Goal: Information Seeking & Learning: Learn about a topic

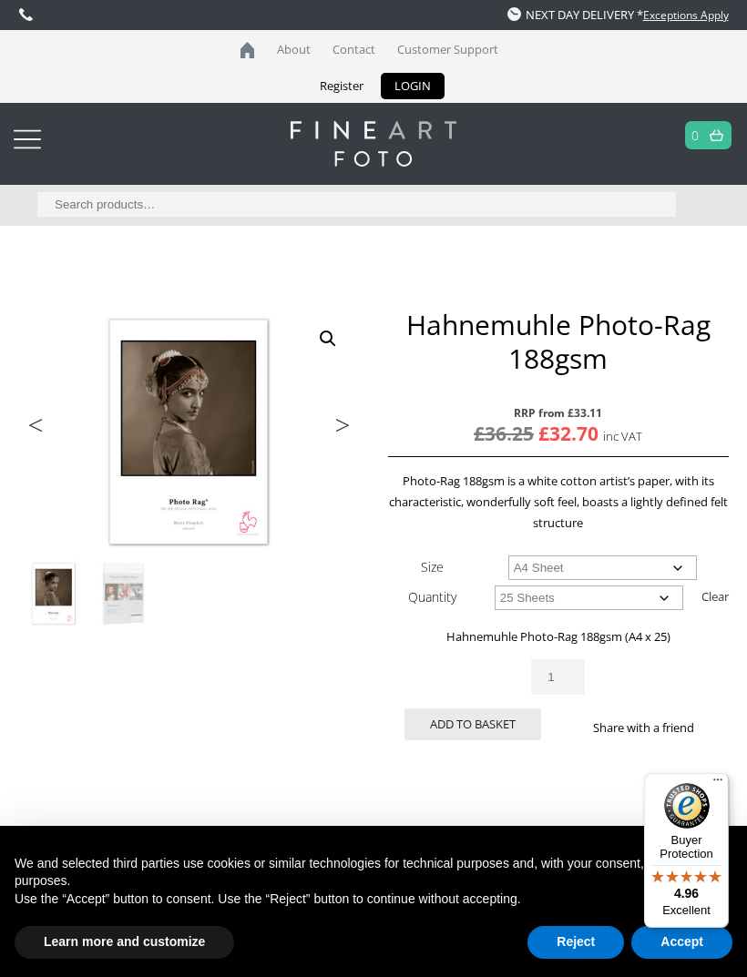
click at [48, 160] on link at bounding box center [373, 144] width 709 height 46
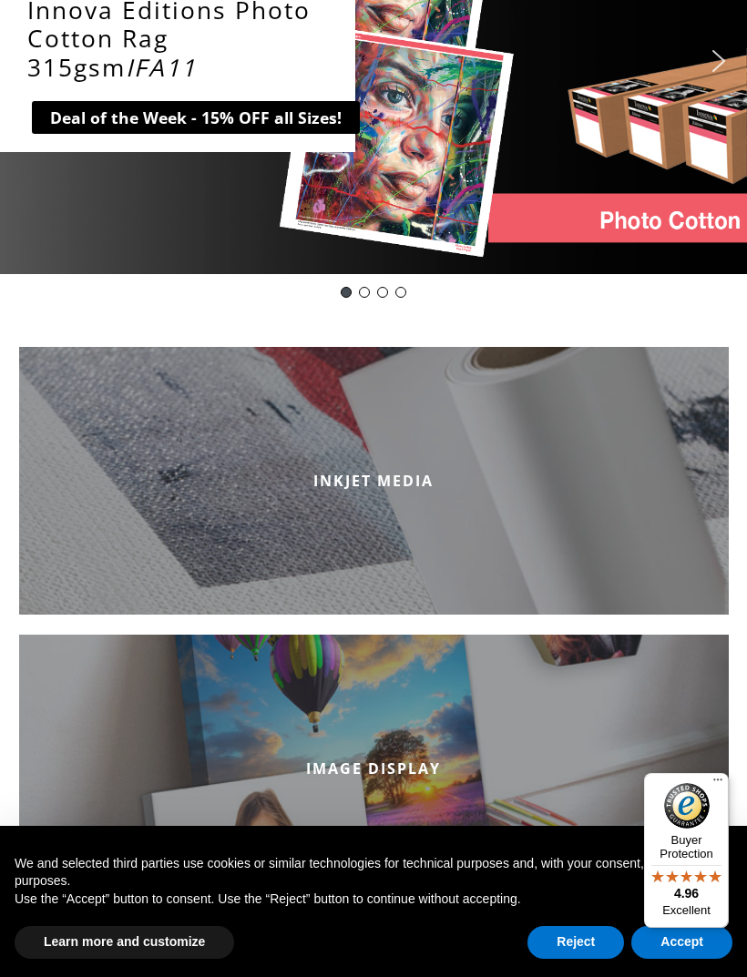
scroll to position [366, 0]
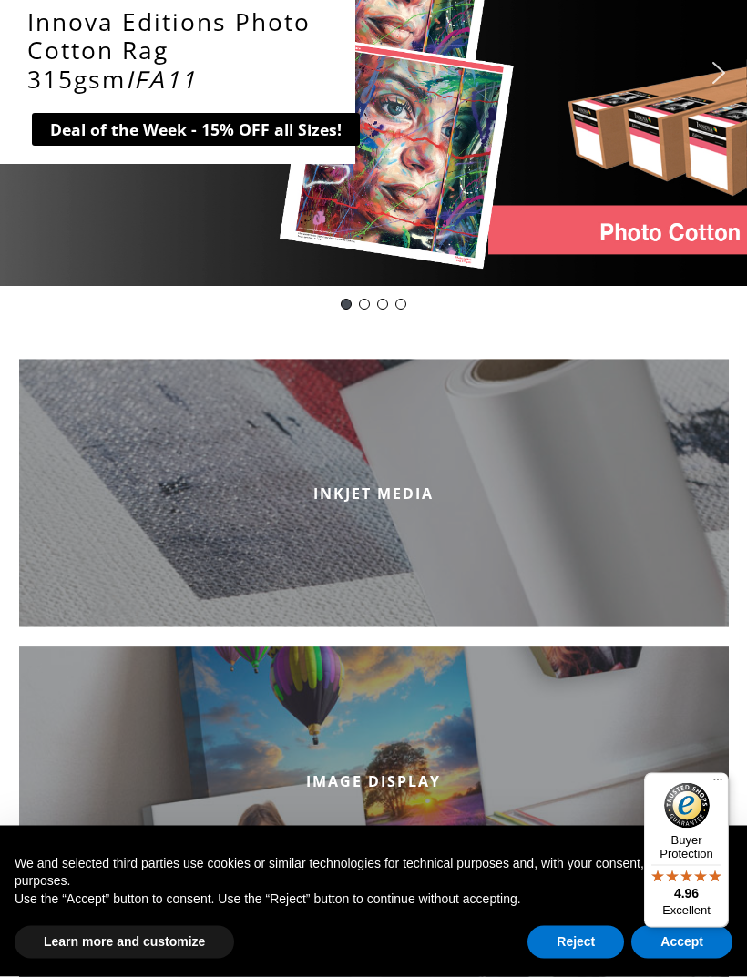
click at [606, 487] on h2 "INKJET MEDIA" at bounding box center [373, 494] width 709 height 20
click at [392, 498] on h2 "INKJET MEDIA" at bounding box center [373, 494] width 709 height 20
click at [401, 494] on h2 "INKJET MEDIA" at bounding box center [373, 494] width 709 height 20
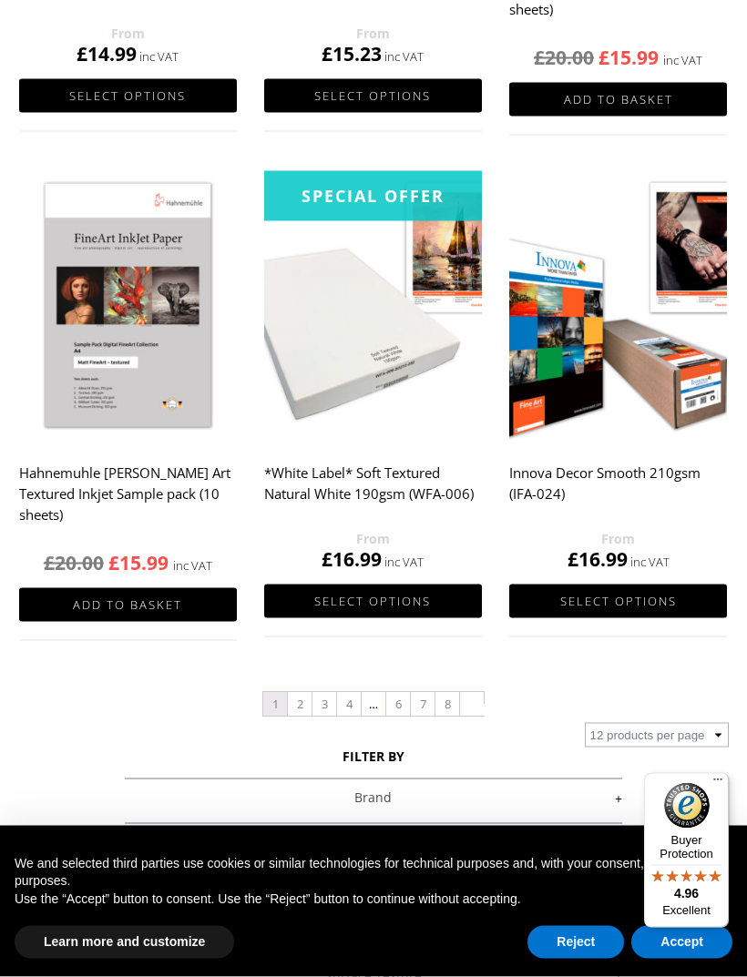
scroll to position [1742, 0]
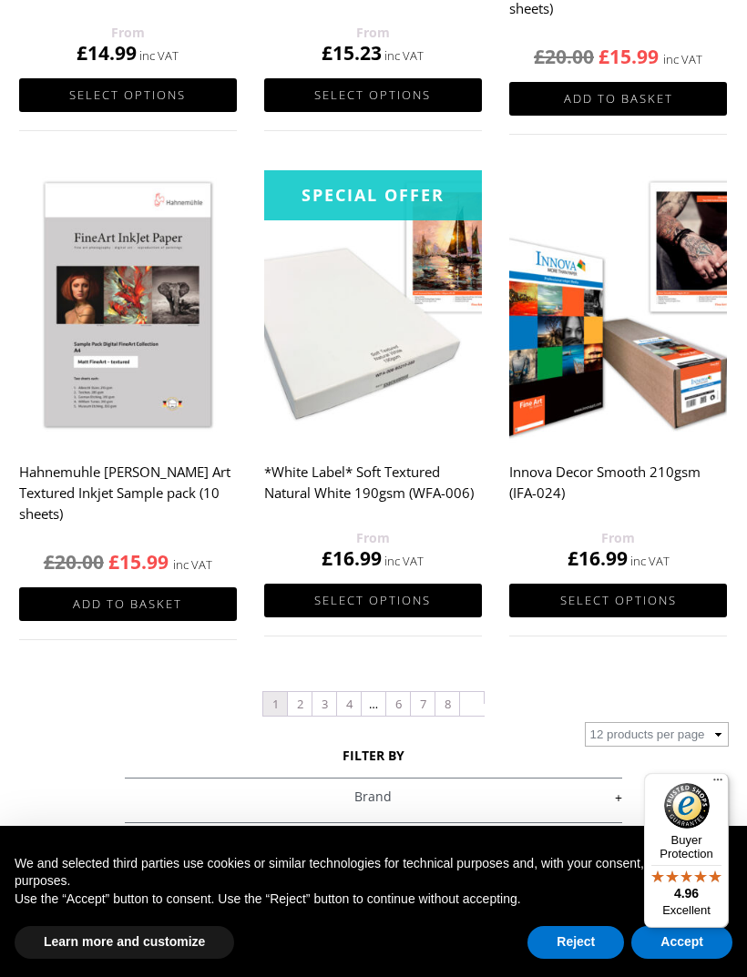
click at [304, 711] on link "2" at bounding box center [300, 704] width 24 height 24
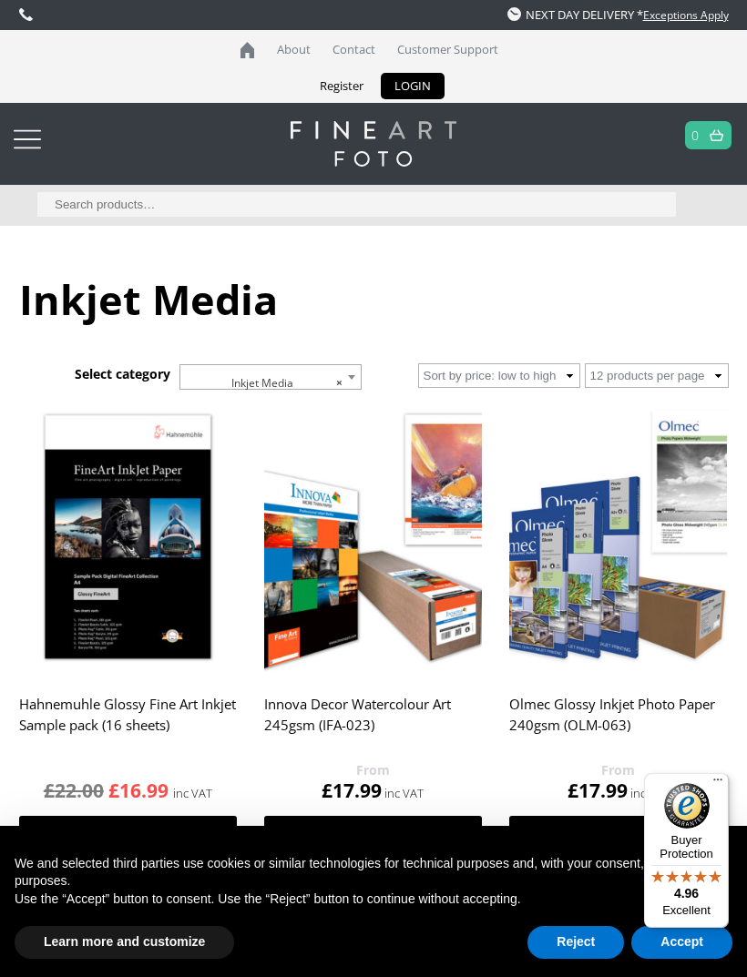
click at [140, 558] on img at bounding box center [128, 538] width 219 height 272
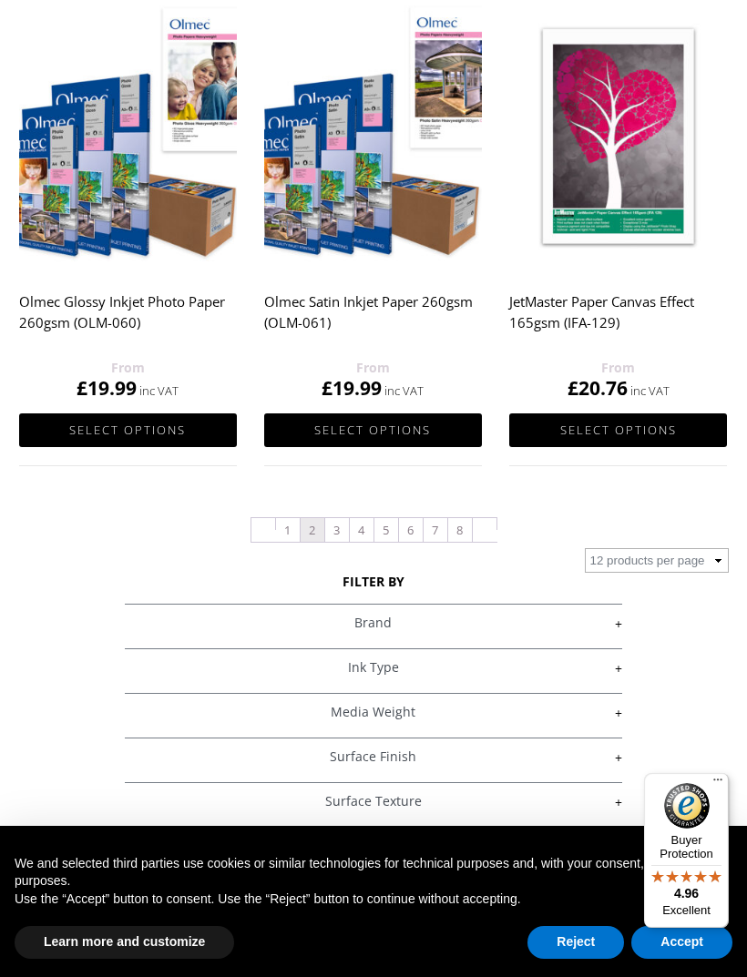
scroll to position [1992, 0]
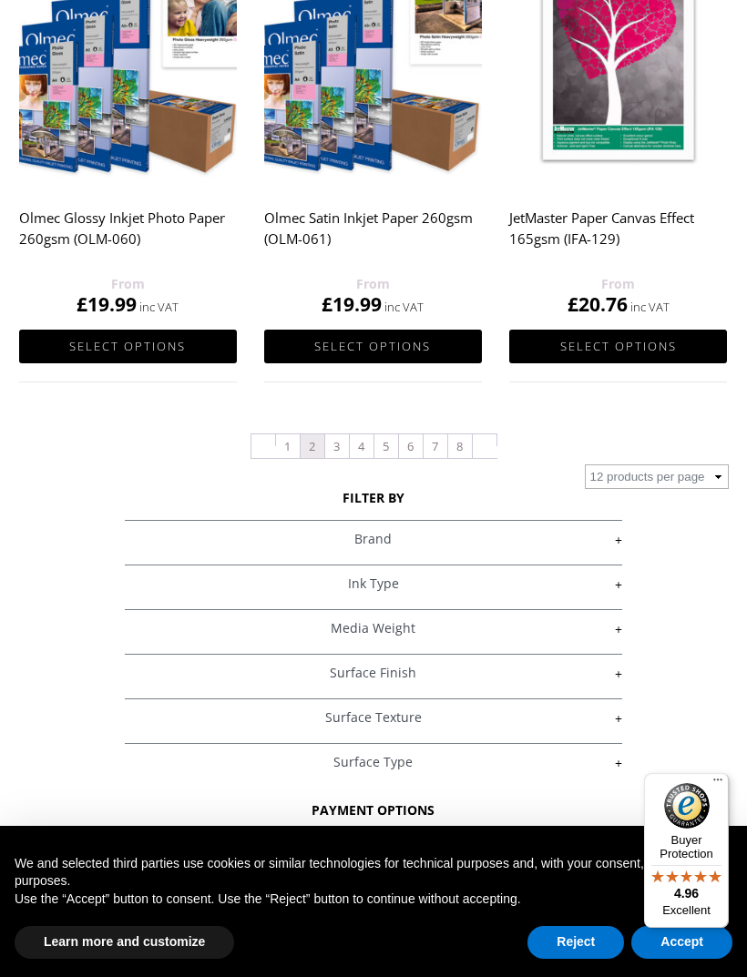
click at [618, 545] on link "+" at bounding box center [373, 539] width 496 height 17
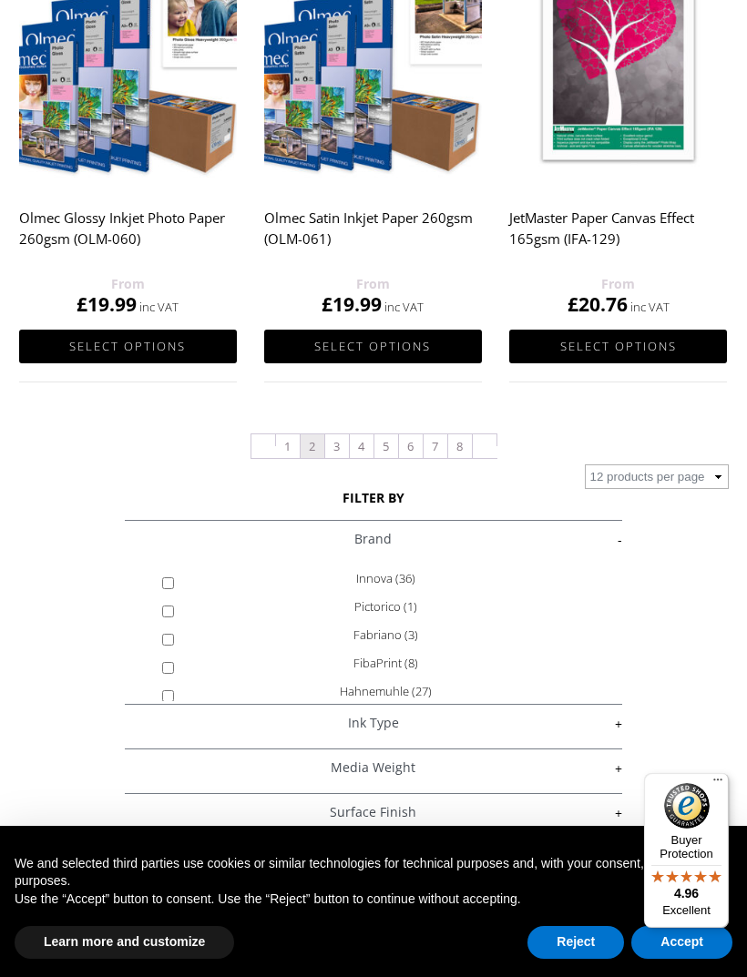
click at [181, 727] on link "+" at bounding box center [373, 723] width 496 height 17
click at [169, 693] on input "Hahnemuhle (27)" at bounding box center [168, 696] width 12 height 12
checkbox input "true"
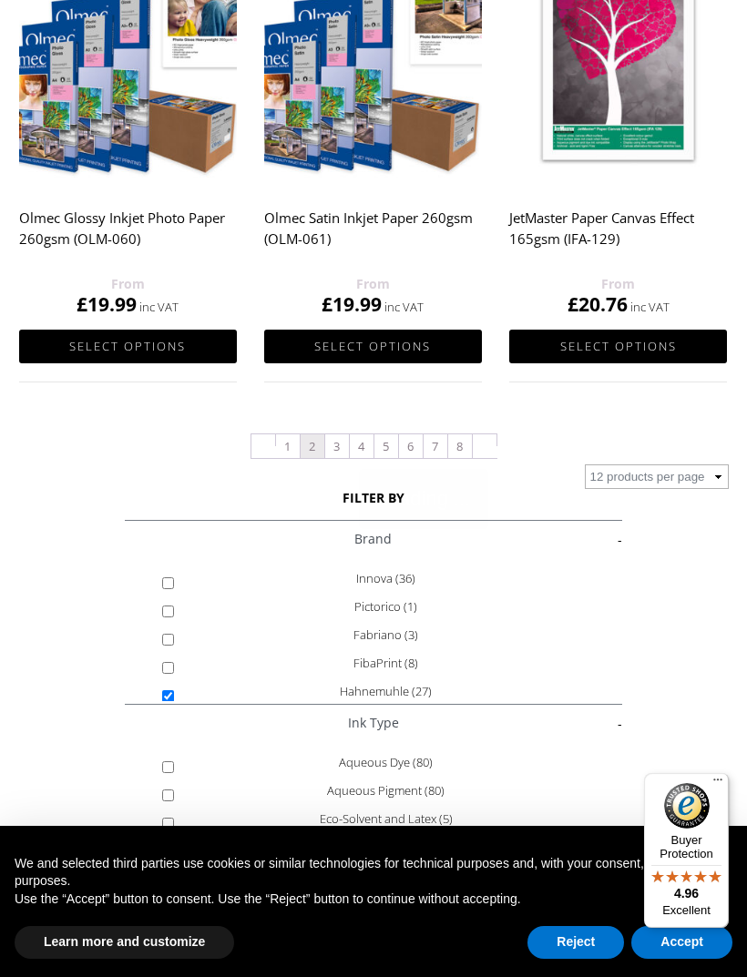
click at [399, 847] on link "+" at bounding box center [373, 855] width 496 height 17
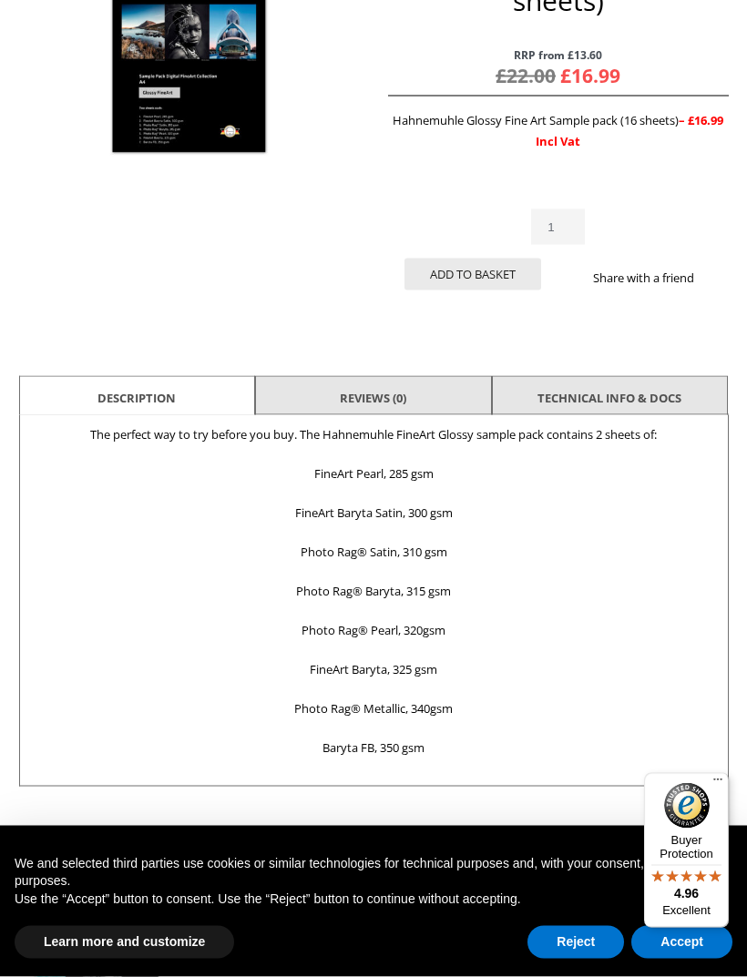
scroll to position [393, 0]
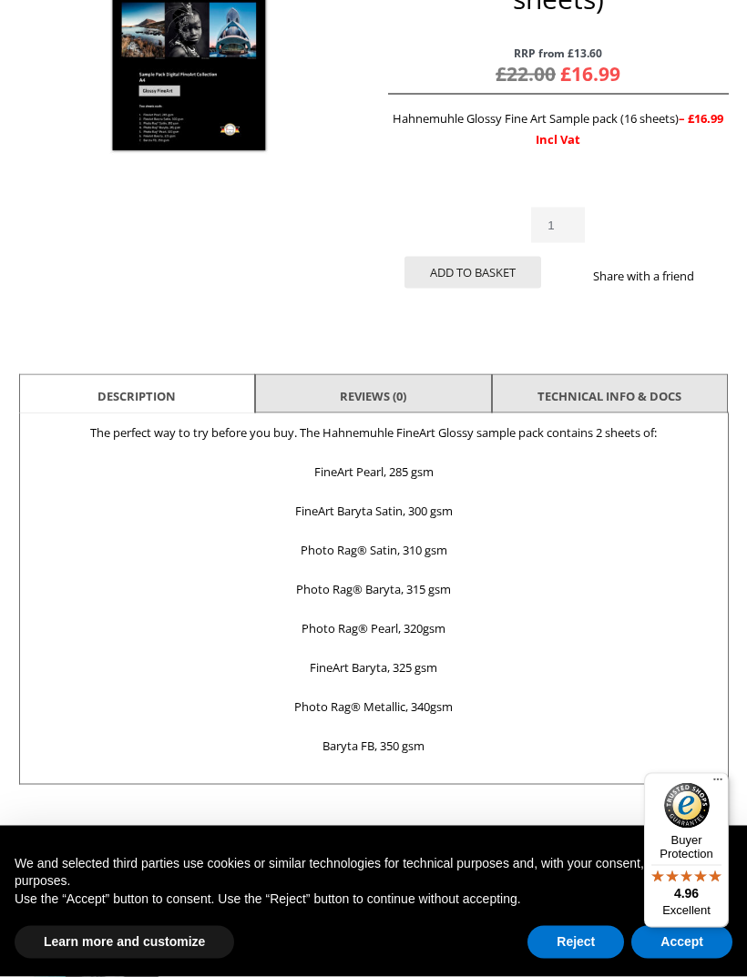
click at [428, 630] on p "Photo Rag® Pearl, 320gsm" at bounding box center [373, 628] width 689 height 21
click at [314, 637] on div "Description The perfect way to try before you buy. The Hahnemuhle FineArt Gloss…" at bounding box center [373, 599] width 709 height 372
click at [421, 645] on div "Description The perfect way to try before you buy. The Hahnemuhle FineArt Gloss…" at bounding box center [373, 599] width 709 height 372
click at [433, 641] on div "Description The perfect way to try before you buy. The Hahnemuhle FineArt Gloss…" at bounding box center [373, 599] width 709 height 372
click at [446, 636] on p "Photo Rag® Pearl, 320gsm" at bounding box center [373, 628] width 689 height 21
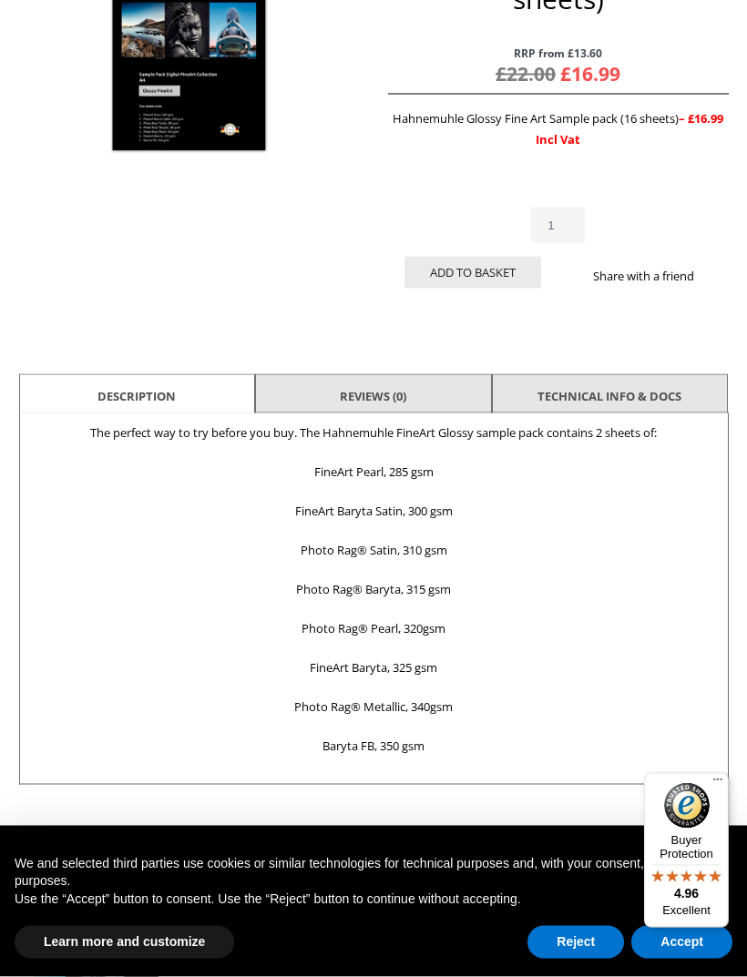
click at [300, 633] on p "Photo Rag® Pearl, 320gsm" at bounding box center [373, 628] width 689 height 21
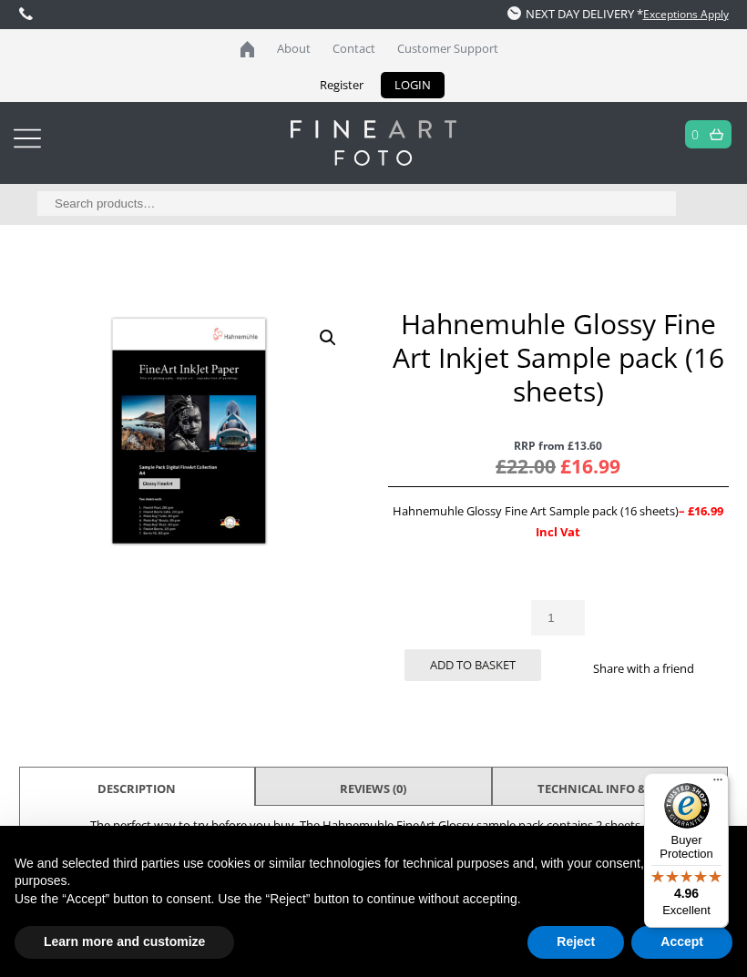
scroll to position [0, 0]
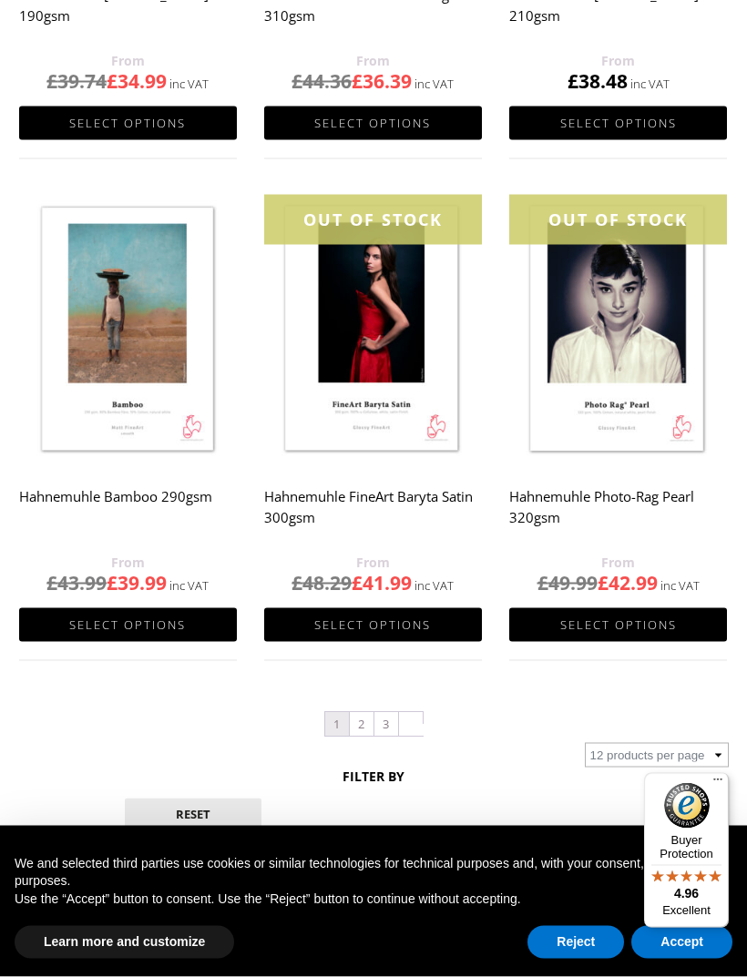
scroll to position [1664, 0]
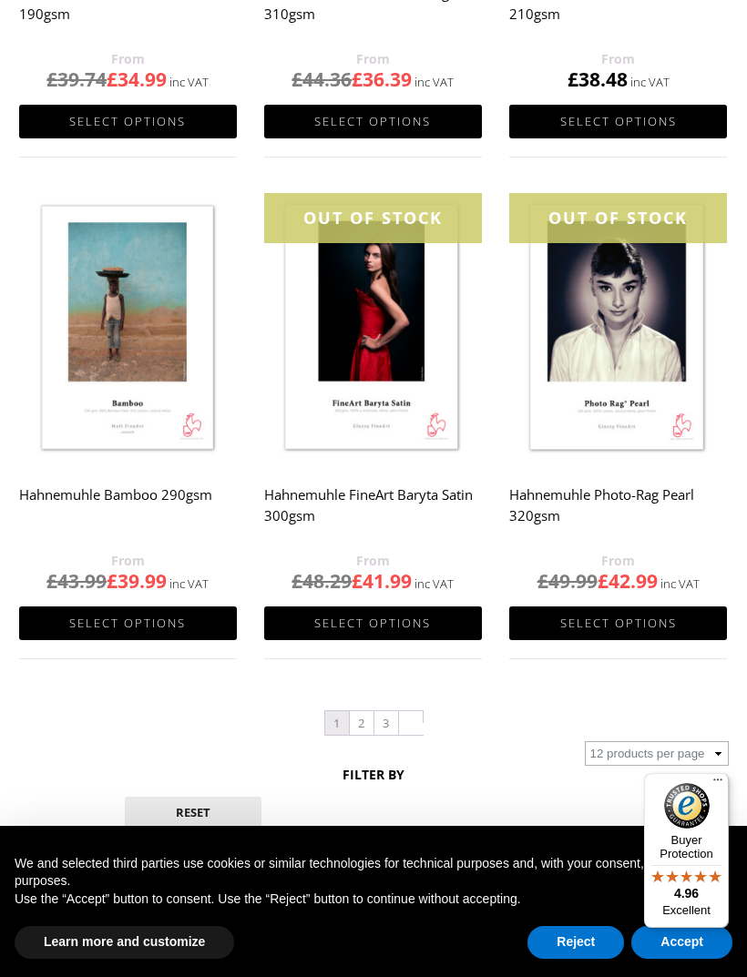
click at [366, 729] on link "2" at bounding box center [362, 723] width 24 height 24
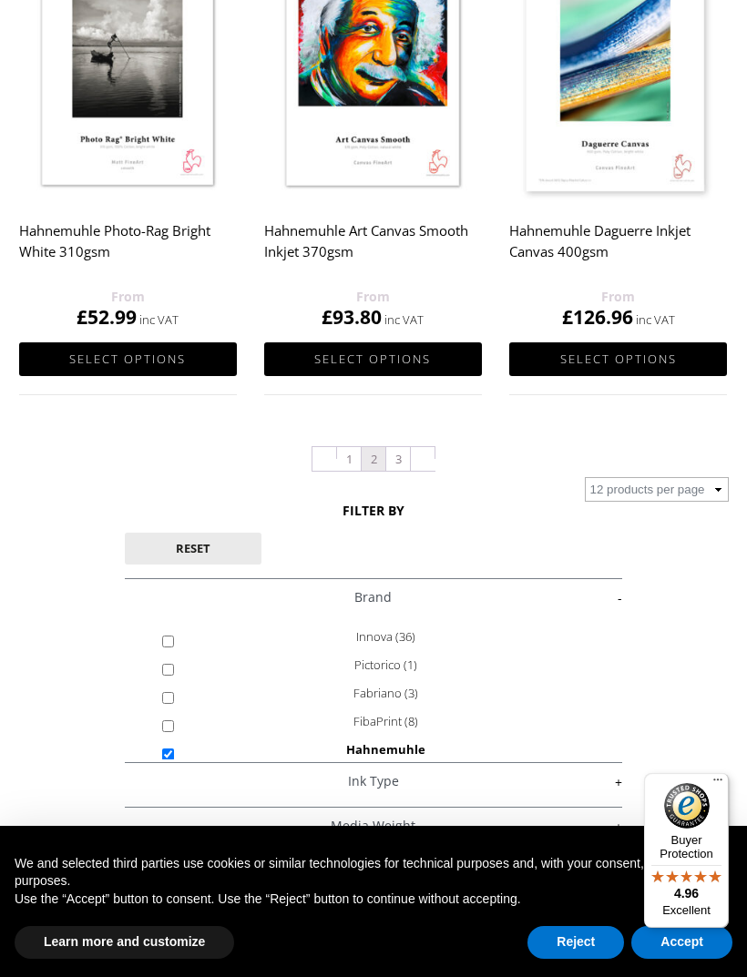
scroll to position [1932, 0]
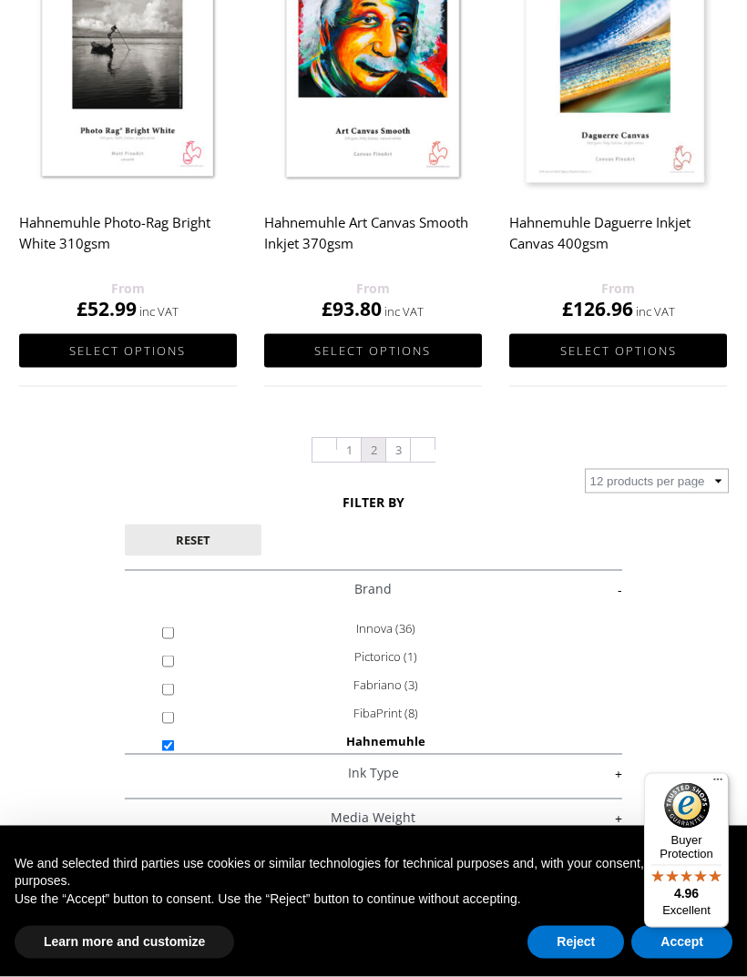
click at [411, 446] on link "Product Pagination" at bounding box center [423, 445] width 24 height 12
click at [397, 439] on link "3" at bounding box center [398, 451] width 24 height 24
click at [396, 439] on link "3" at bounding box center [398, 451] width 24 height 24
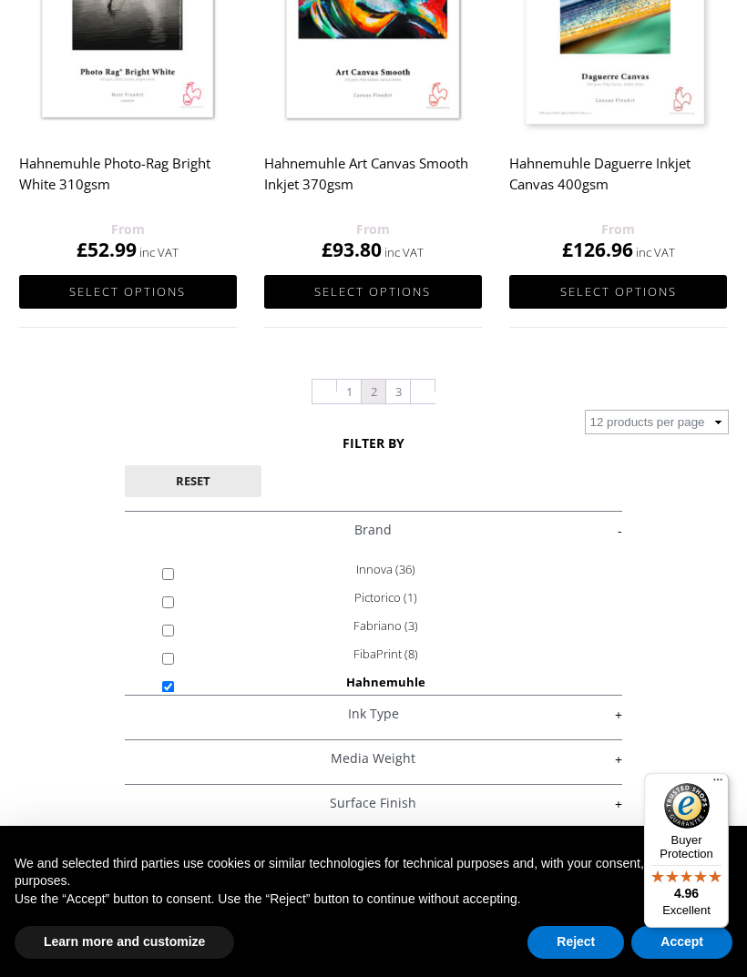
scroll to position [1187, 0]
